Goal: Task Accomplishment & Management: Manage account settings

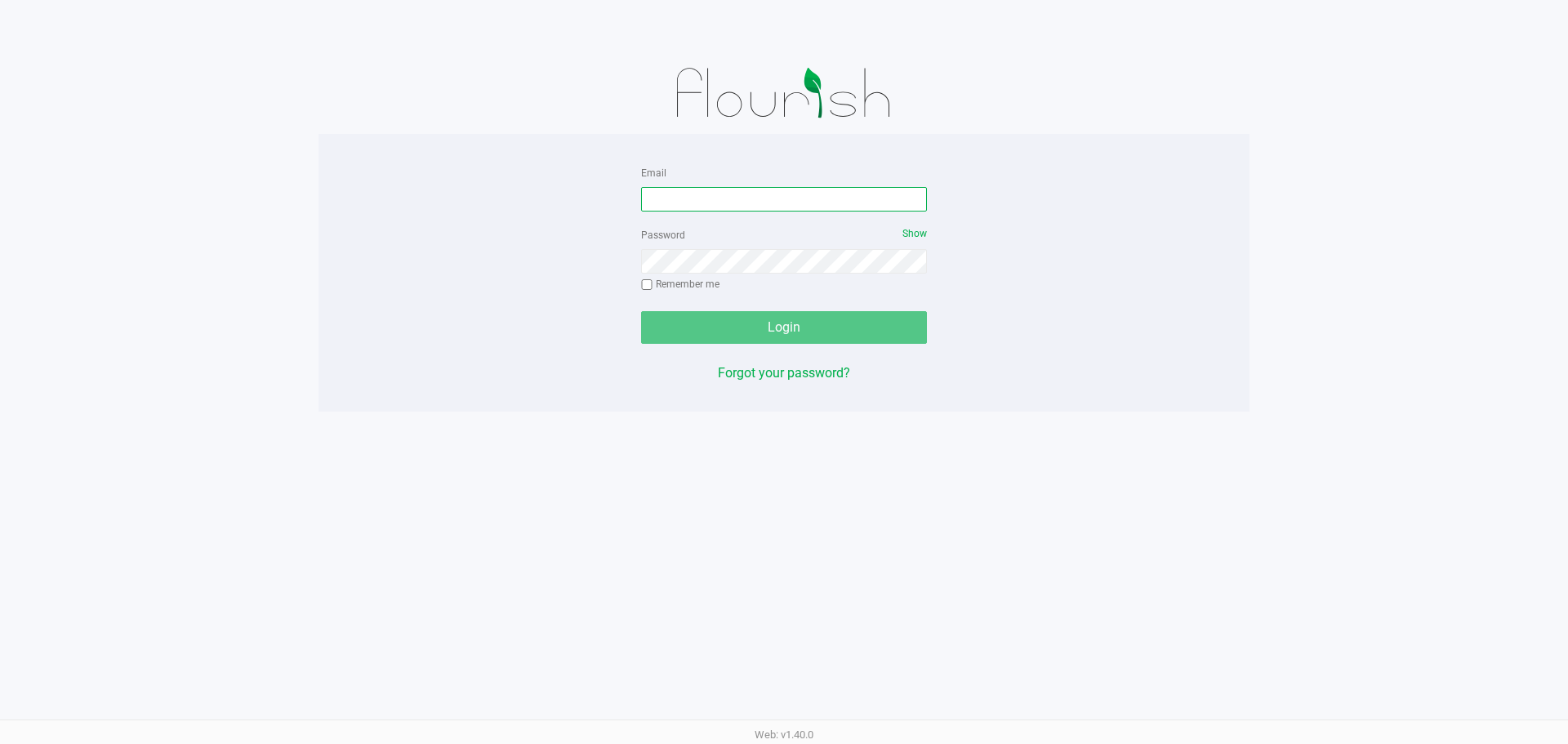
click at [789, 199] on input "Email" at bounding box center [784, 199] width 286 height 24
type input "samadio@liveparallel.com"
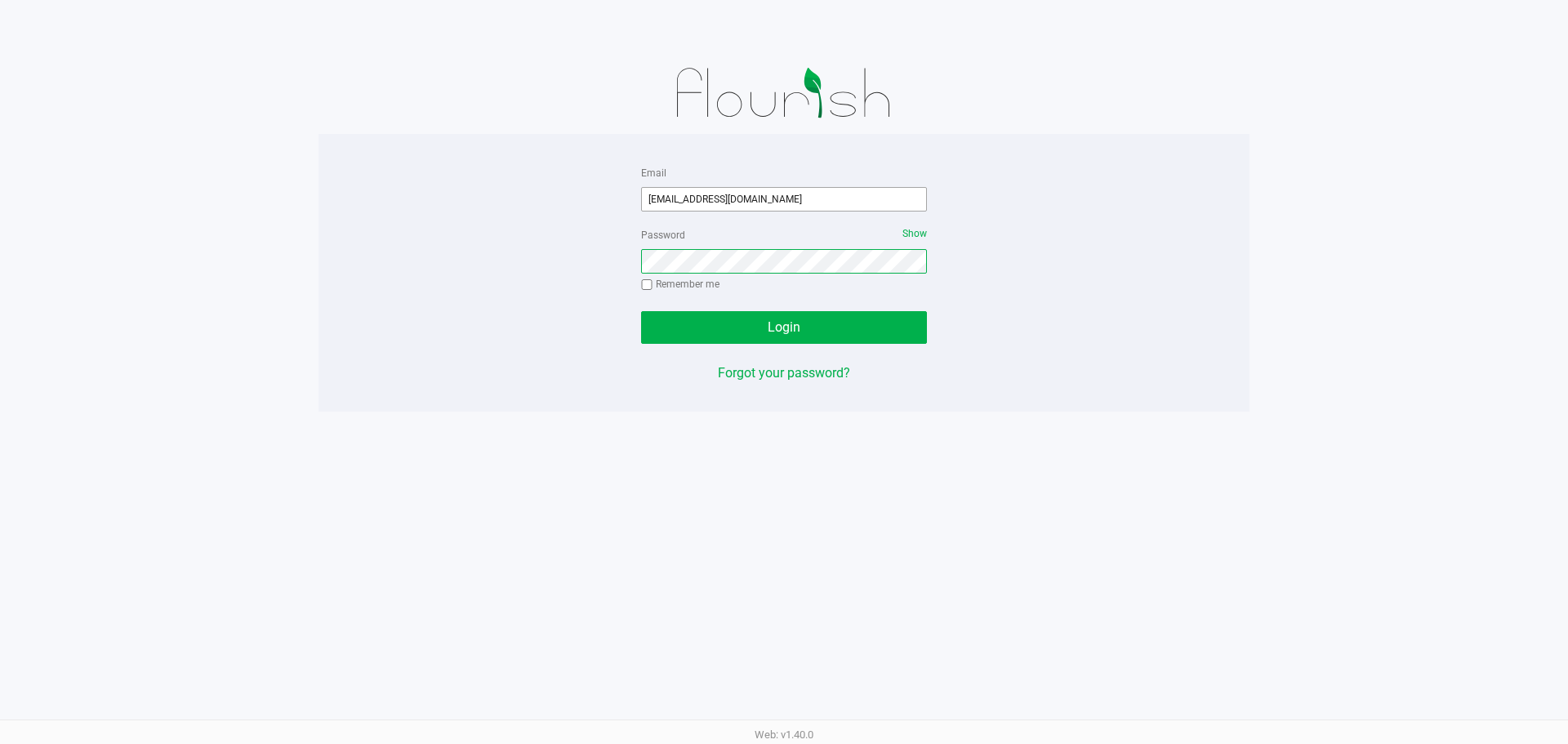
click at [641, 312] on button "Login" at bounding box center [784, 328] width 286 height 33
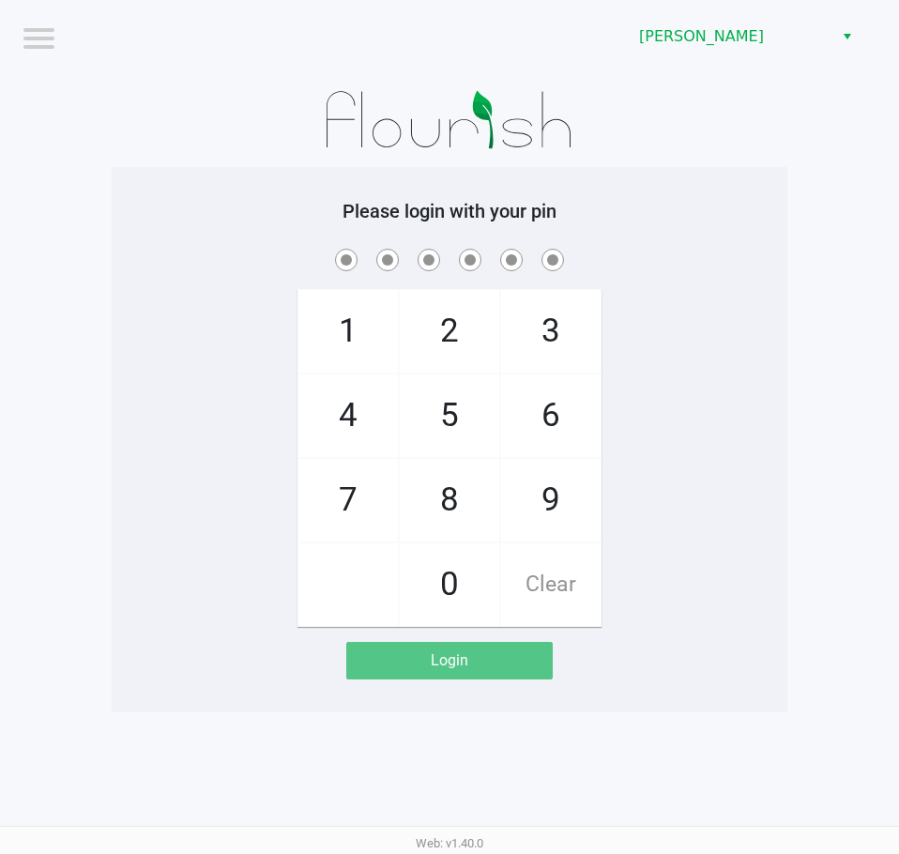
click at [225, 329] on div "1 4 7 2 5 8 0 3 6 9 Clear" at bounding box center [450, 436] width 676 height 382
click at [219, 607] on div "1 4 7 2 5 8 0 3 6 9 Clear" at bounding box center [450, 436] width 676 height 382
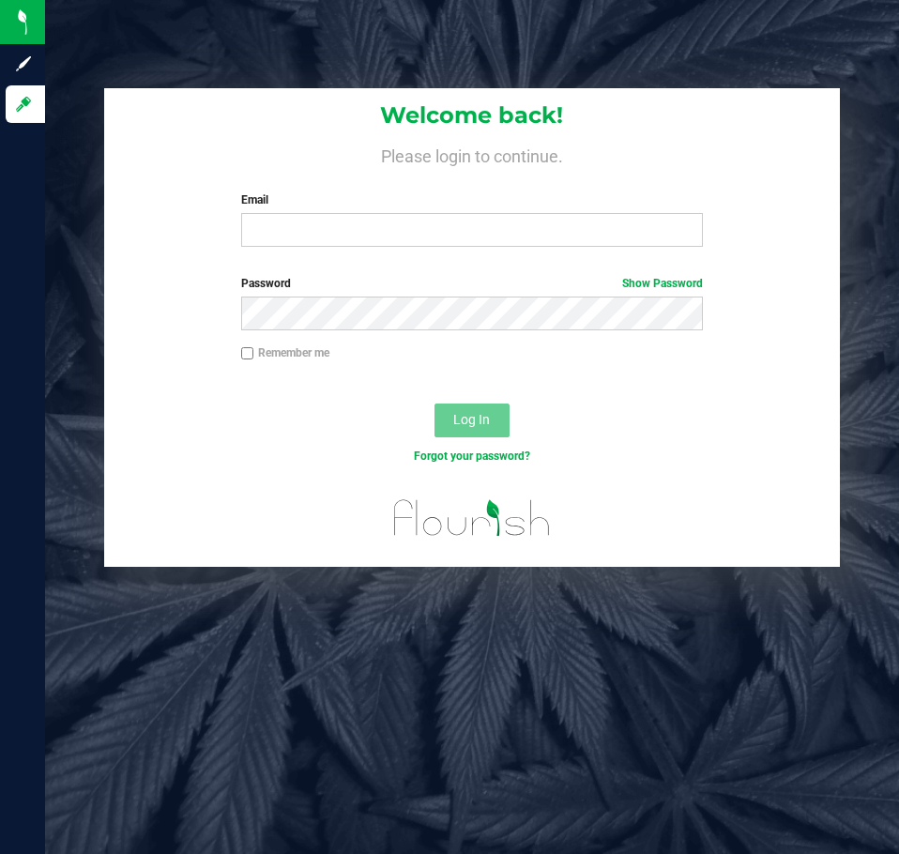
click at [353, 235] on input "Email" at bounding box center [472, 230] width 462 height 34
type input "[EMAIL_ADDRESS][DOMAIN_NAME]"
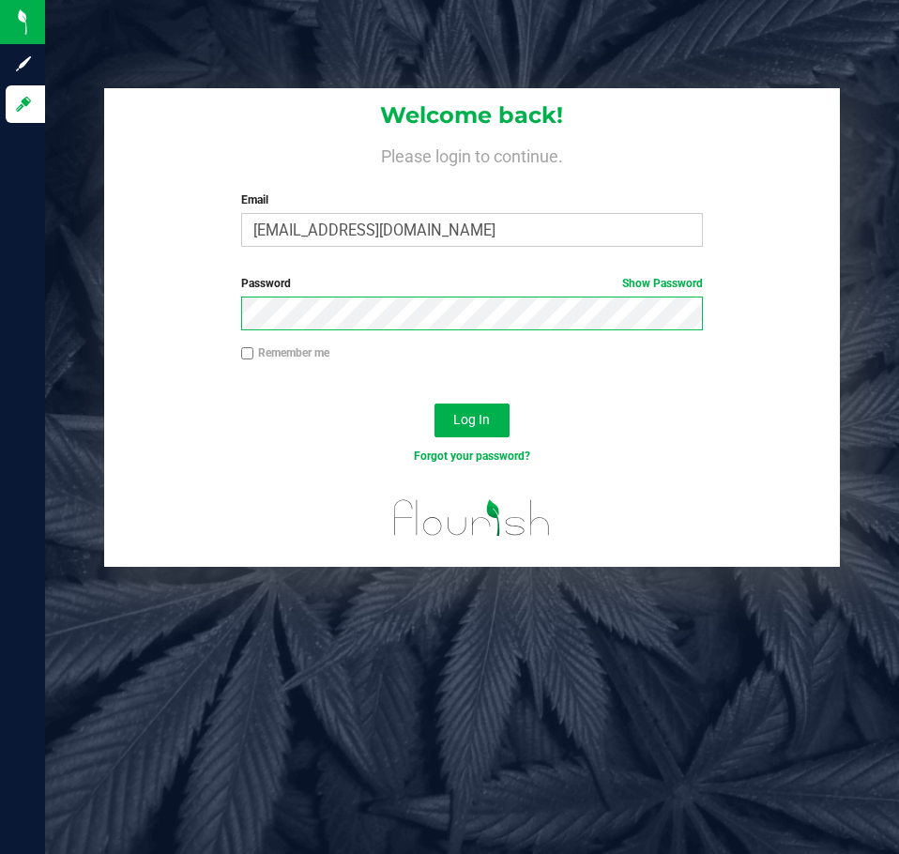
click at [435, 404] on button "Log In" at bounding box center [472, 421] width 75 height 34
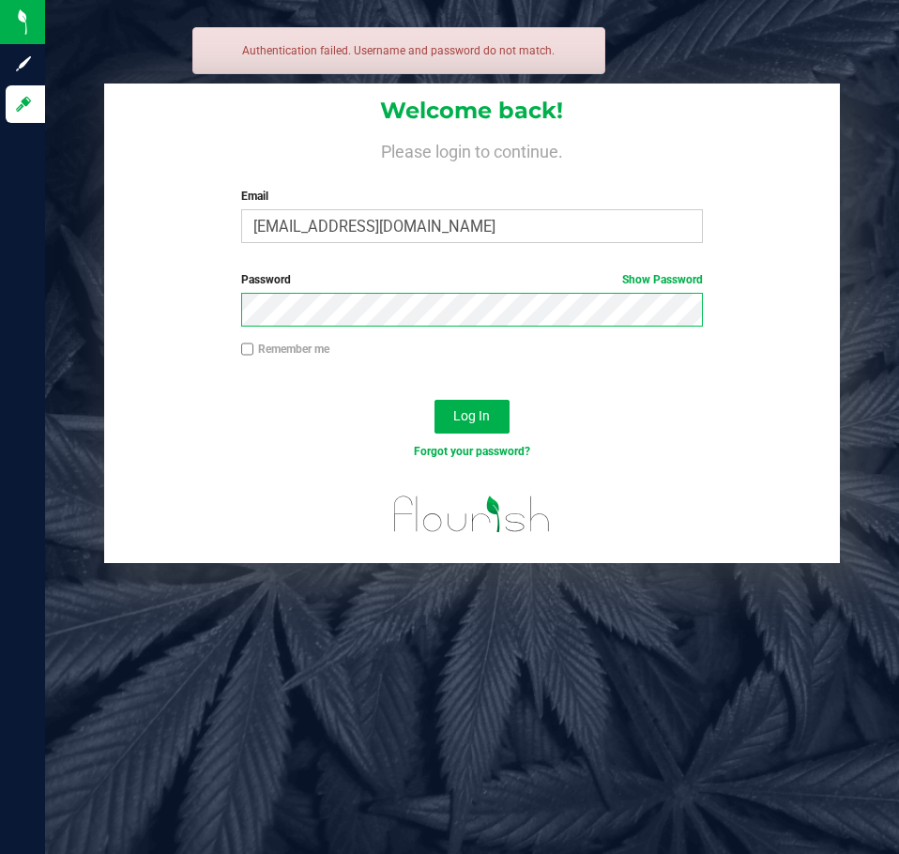
click at [435, 400] on button "Log In" at bounding box center [472, 417] width 75 height 34
